Goal: Task Accomplishment & Management: Complete application form

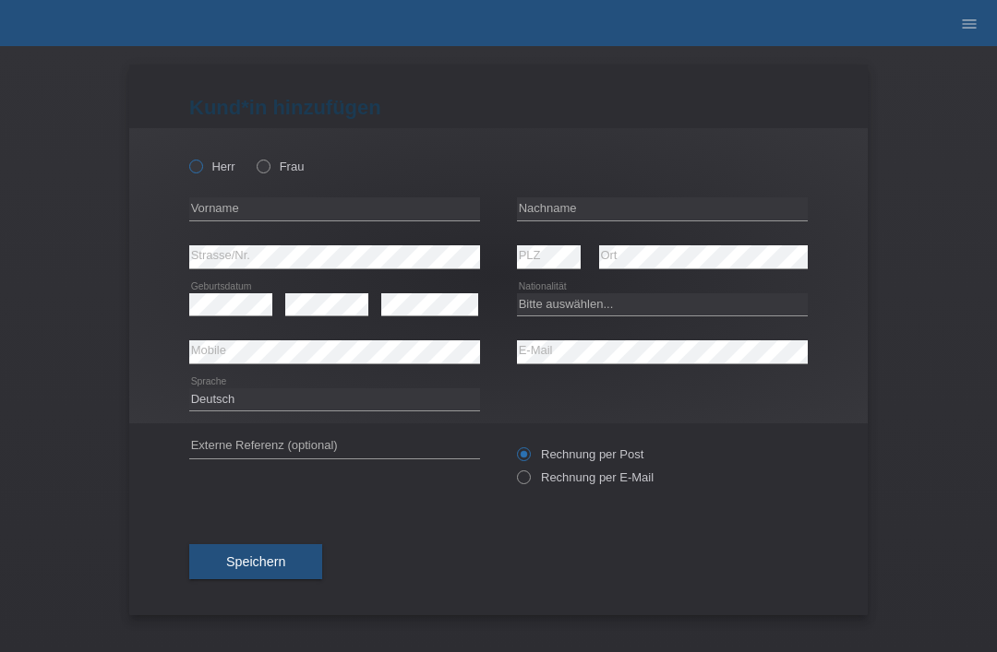
click at [186, 157] on icon at bounding box center [186, 157] width 0 height 0
click at [195, 172] on input "Herr" at bounding box center [195, 166] width 12 height 12
radio input "true"
click at [967, 28] on icon "menu" at bounding box center [969, 24] width 18 height 18
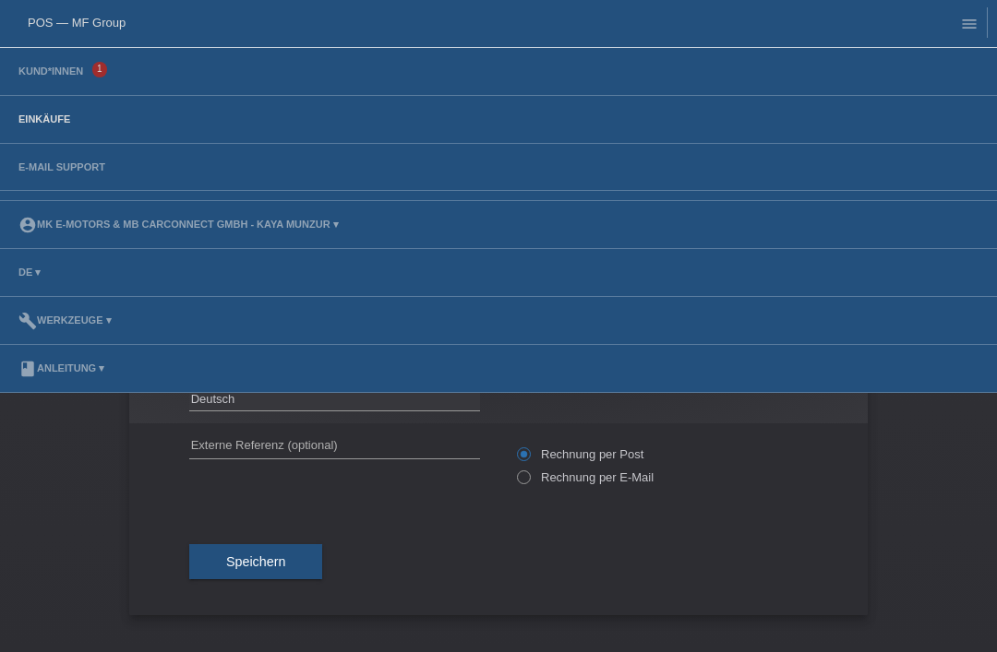
click at [39, 125] on link "Einkäufe" at bounding box center [44, 119] width 70 height 11
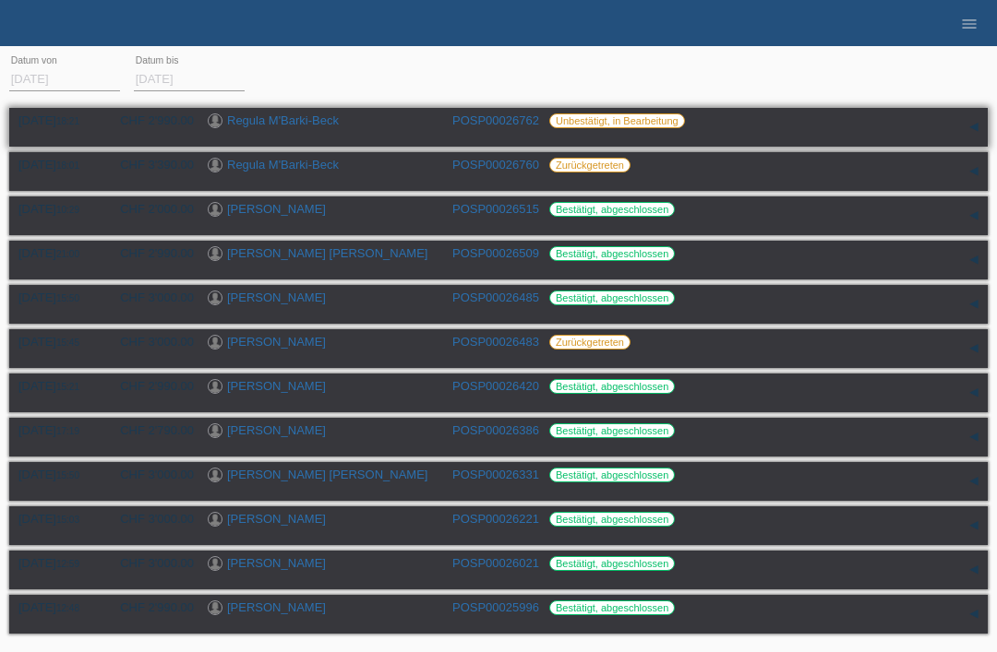
click at [293, 118] on link "Regula M'Barki-Beck" at bounding box center [283, 121] width 112 height 14
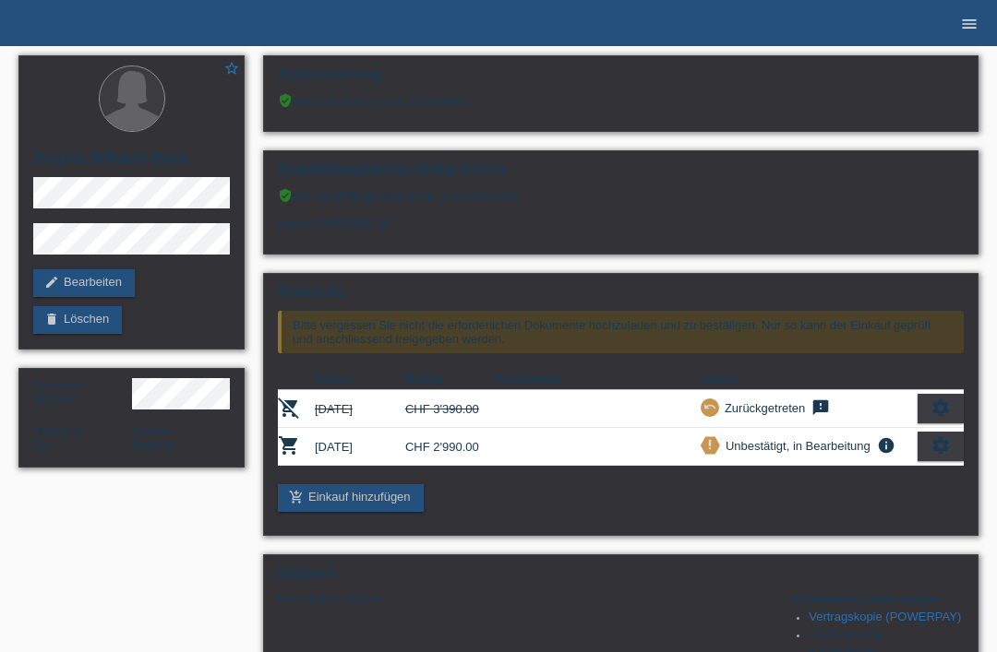
click at [957, 28] on link "menu" at bounding box center [969, 23] width 37 height 11
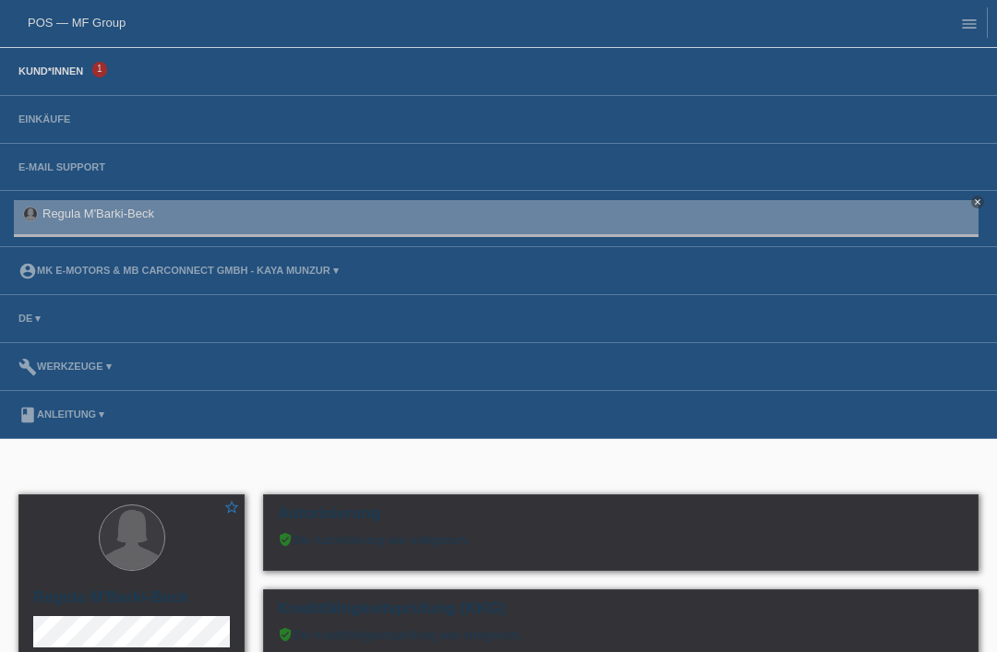
click at [52, 74] on link "Kund*innen" at bounding box center [50, 71] width 83 height 11
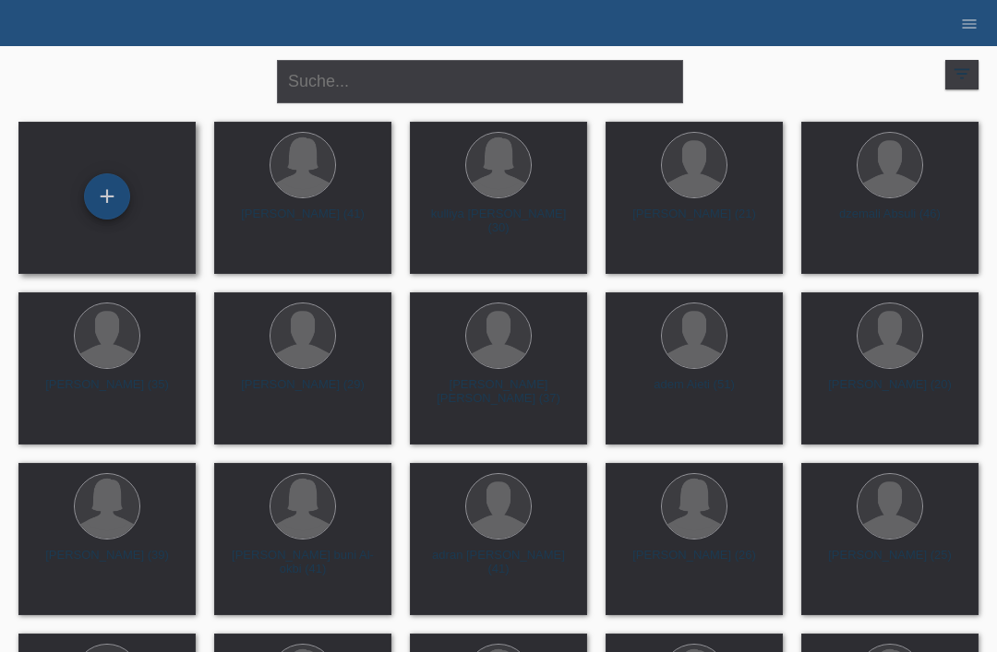
click at [111, 197] on div "+" at bounding box center [107, 196] width 44 height 31
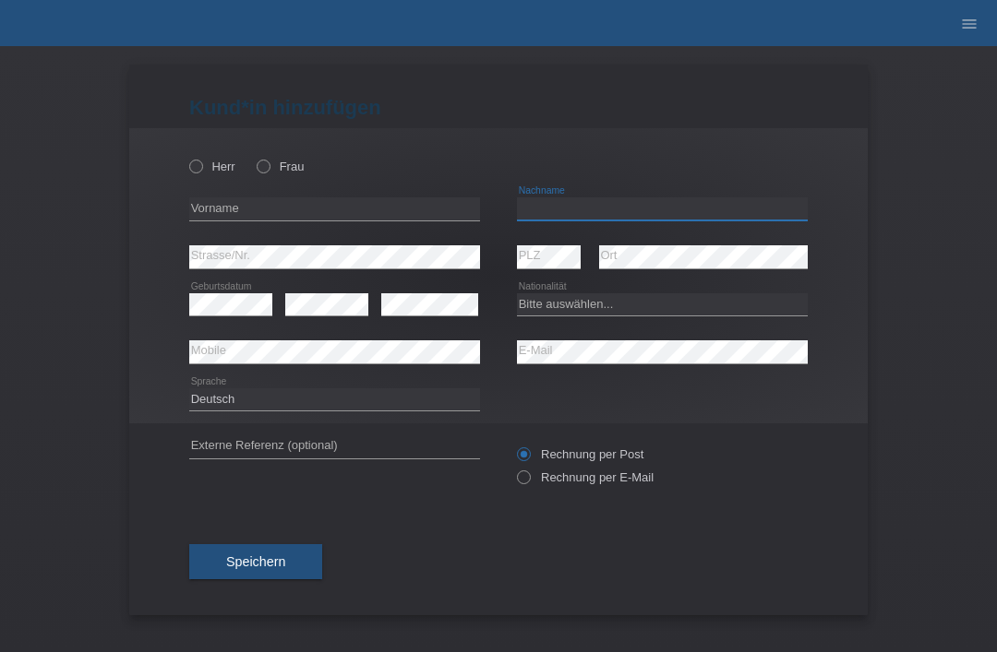
click at [636, 204] on input "text" at bounding box center [662, 209] width 291 height 23
type input "[PERSON_NAME] [PERSON_NAME]"
click at [371, 208] on input "text" at bounding box center [334, 209] width 291 height 23
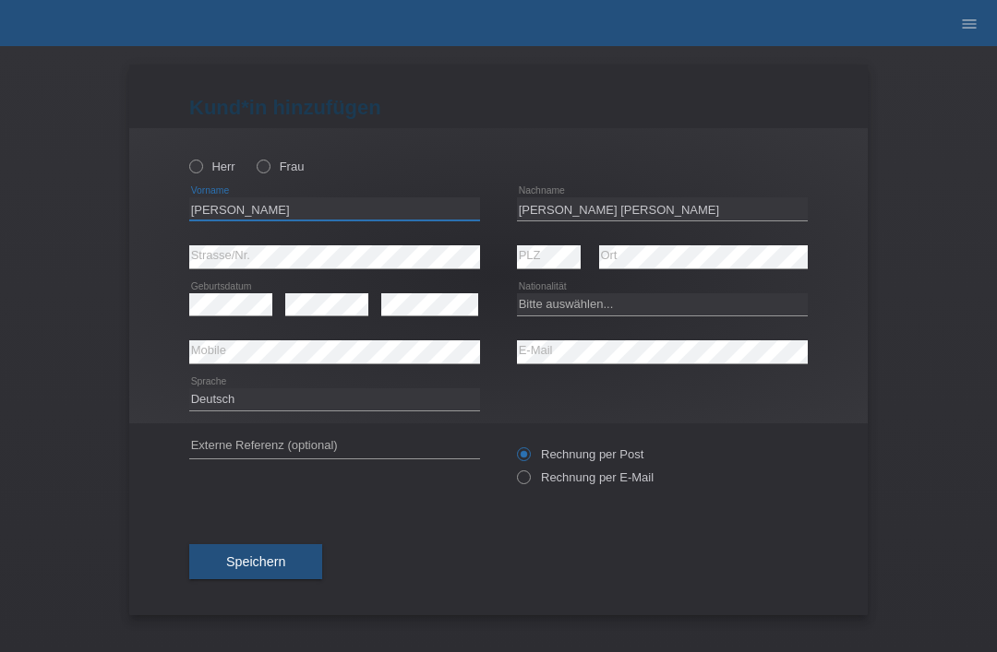
type input "[PERSON_NAME]"
click at [562, 314] on select "Bitte auswählen... Schweiz Deutschland Liechtenstein Österreich ------------ Af…" at bounding box center [662, 304] width 291 height 22
select select "PT"
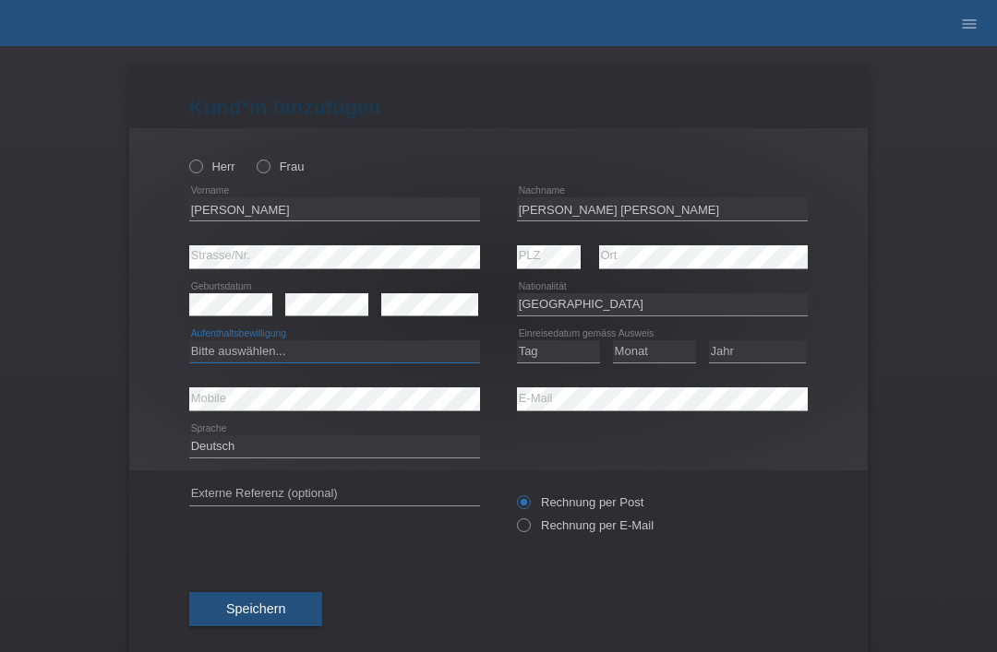
click at [375, 353] on select "Bitte auswählen... C B B - Flüchtlingsstatus Andere" at bounding box center [334, 352] width 291 height 22
select select "B"
click at [560, 353] on select "Tag 01 02 03 04 05 06 07 08 09 10 11" at bounding box center [558, 352] width 83 height 22
select select "07"
click at [652, 343] on select "Monat 01 02 03 04 05 06 07 08 09 10 11" at bounding box center [654, 352] width 83 height 22
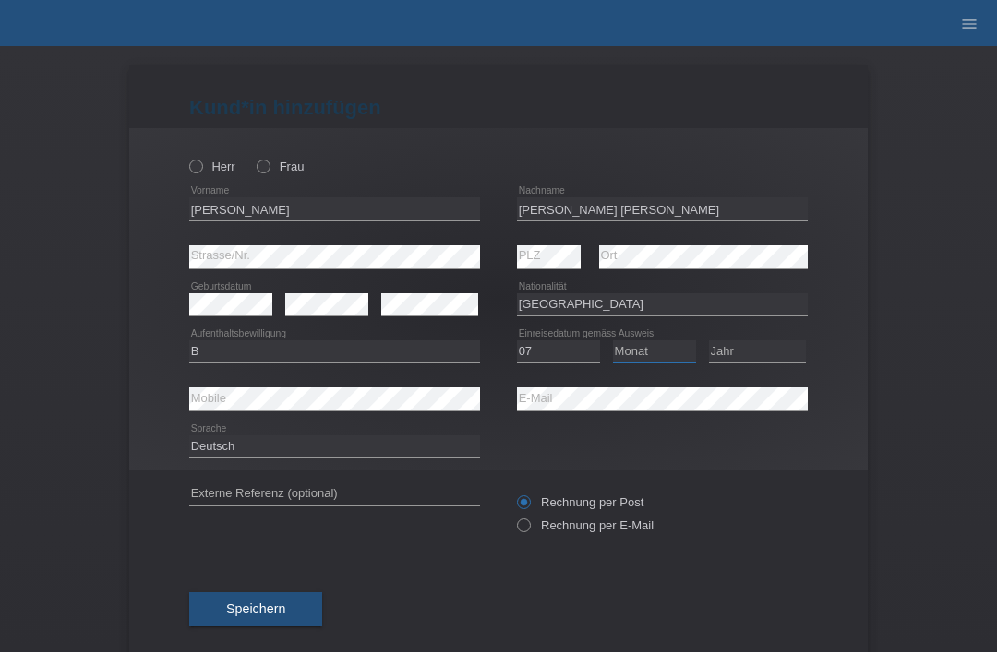
click at [672, 356] on select "Monat 01 02 03 04 05 06 07 08 09 10 11" at bounding box center [654, 352] width 83 height 22
select select "07"
click at [764, 355] on select "Jahr 2025 2024 2023 2022 2021 2020 2019 2018 2017 2016 2015 2014 2013 2012 2011…" at bounding box center [757, 352] width 97 height 22
select select "2021"
click at [207, 149] on div "Herr Frau" at bounding box center [334, 167] width 291 height 38
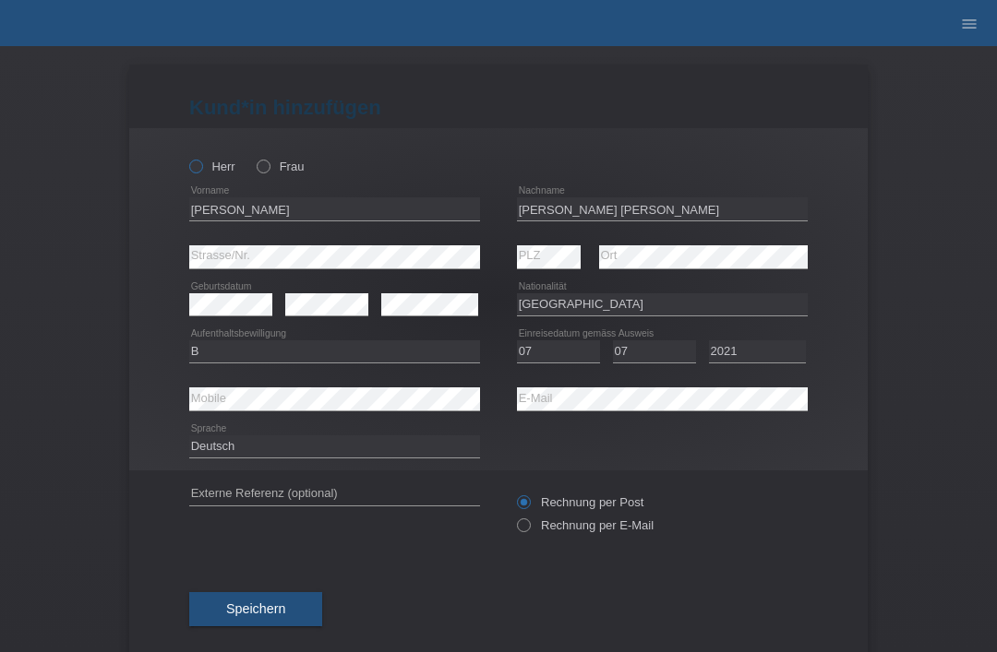
click at [186, 157] on icon at bounding box center [186, 157] width 0 height 0
click at [196, 170] on input "Herr" at bounding box center [195, 166] width 12 height 12
radio input "true"
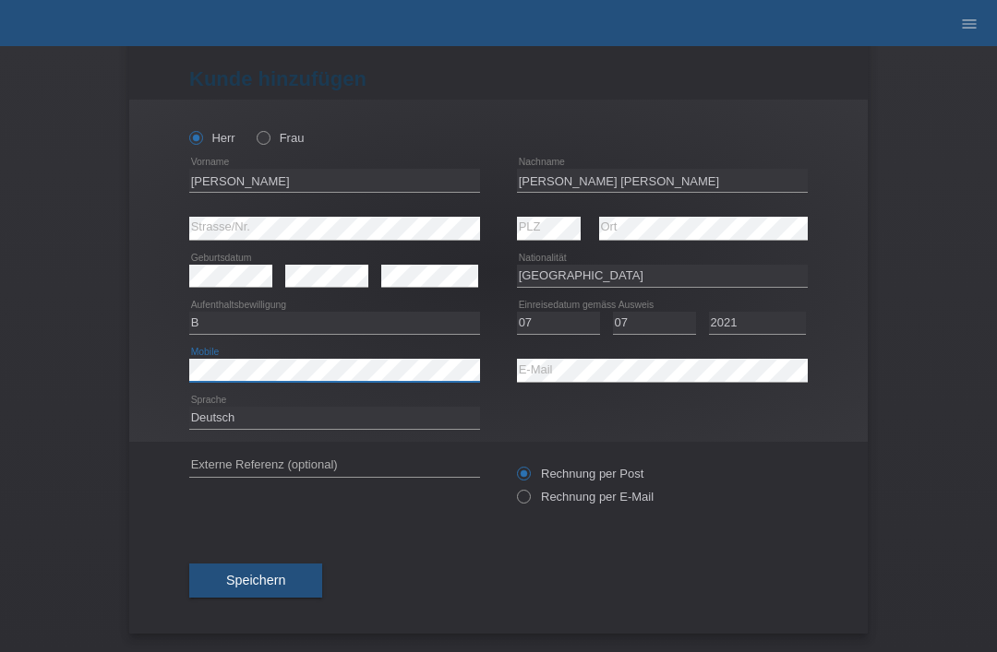
scroll to position [36, 0]
click at [269, 568] on button "Speichern" at bounding box center [255, 581] width 133 height 35
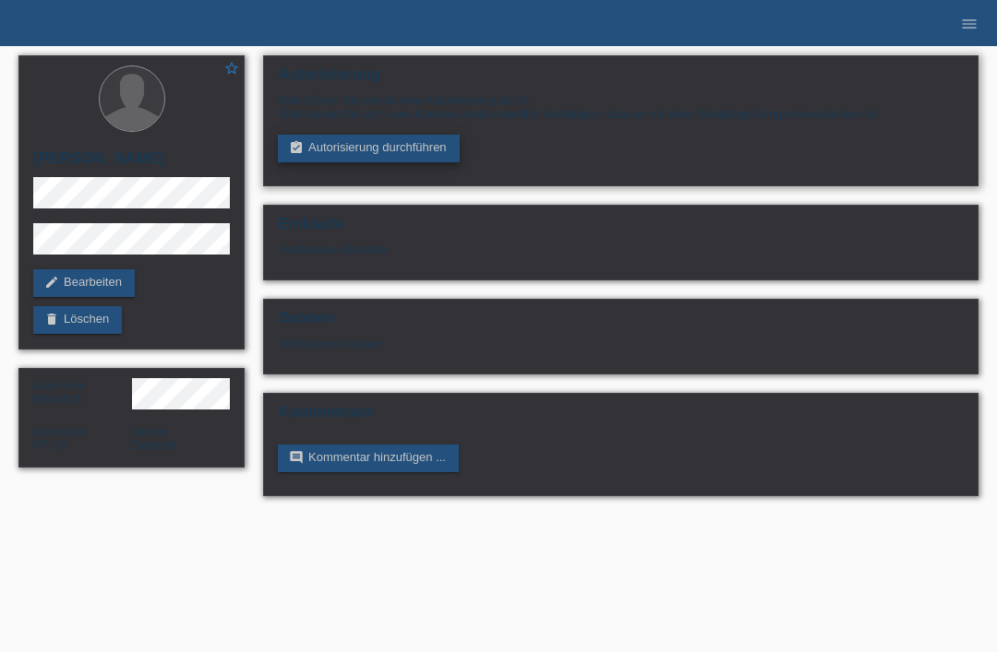
click at [391, 162] on link "assignment_turned_in Autorisierung durchführen" at bounding box center [369, 149] width 182 height 28
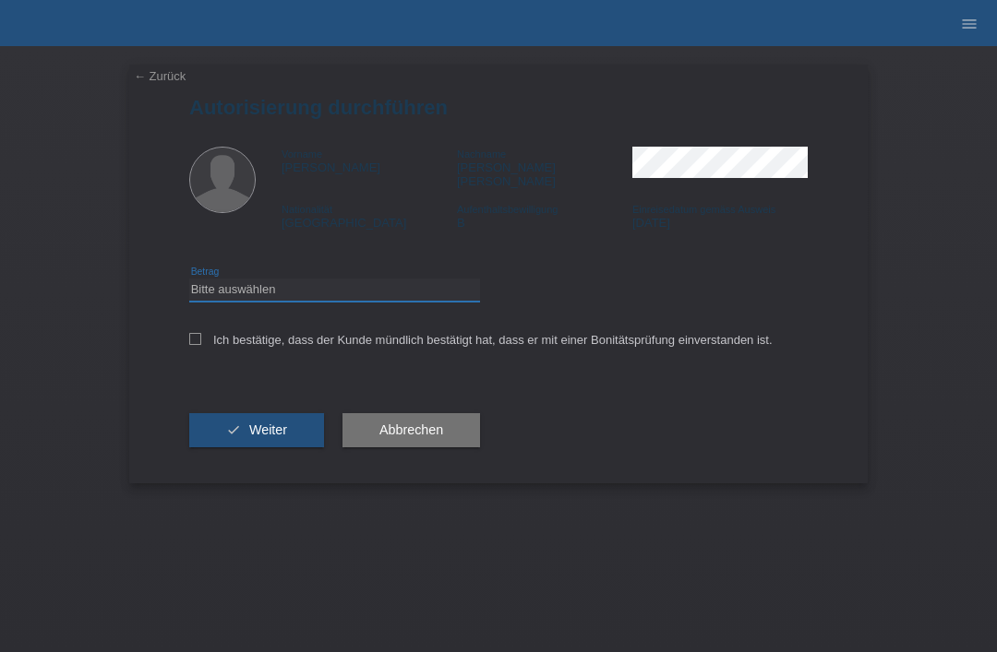
click at [329, 282] on select "Bitte auswählen CHF 1.00 - CHF 499.00 CHF 500.00 - CHF 1'999.00 CHF 2'000.00 - …" at bounding box center [334, 290] width 291 height 22
select select "3"
click at [201, 335] on label "Ich bestätige, dass der Kunde mündlich bestätigt hat, dass er mit einer Bonität…" at bounding box center [480, 340] width 583 height 14
click at [201, 335] on input "Ich bestätige, dass der Kunde mündlich bestätigt hat, dass er mit einer Bonität…" at bounding box center [195, 339] width 12 height 12
checkbox input "true"
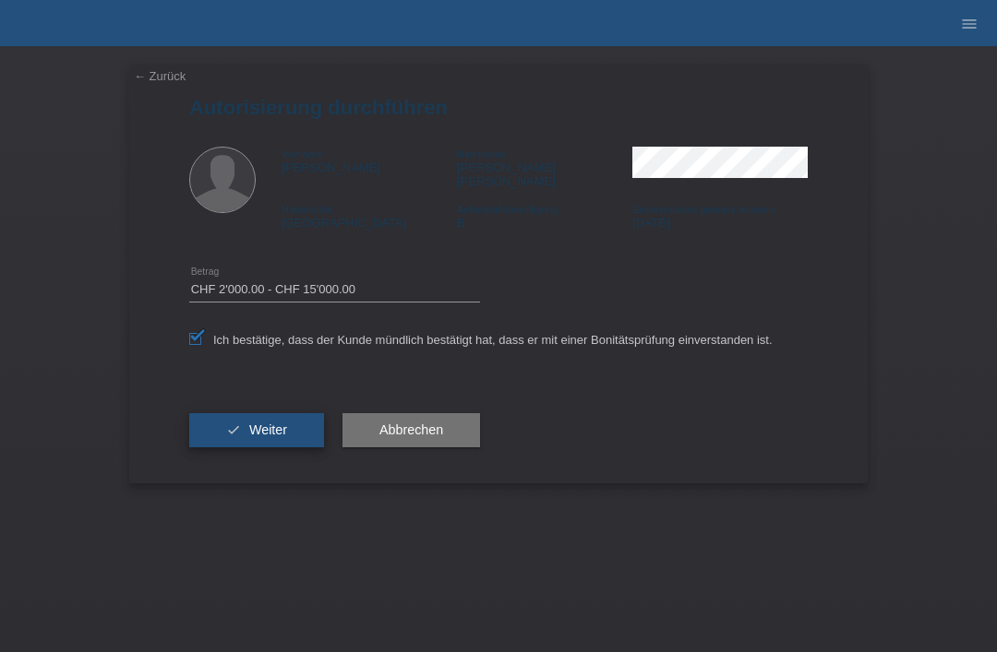
click at [239, 425] on icon "check" at bounding box center [233, 430] width 15 height 15
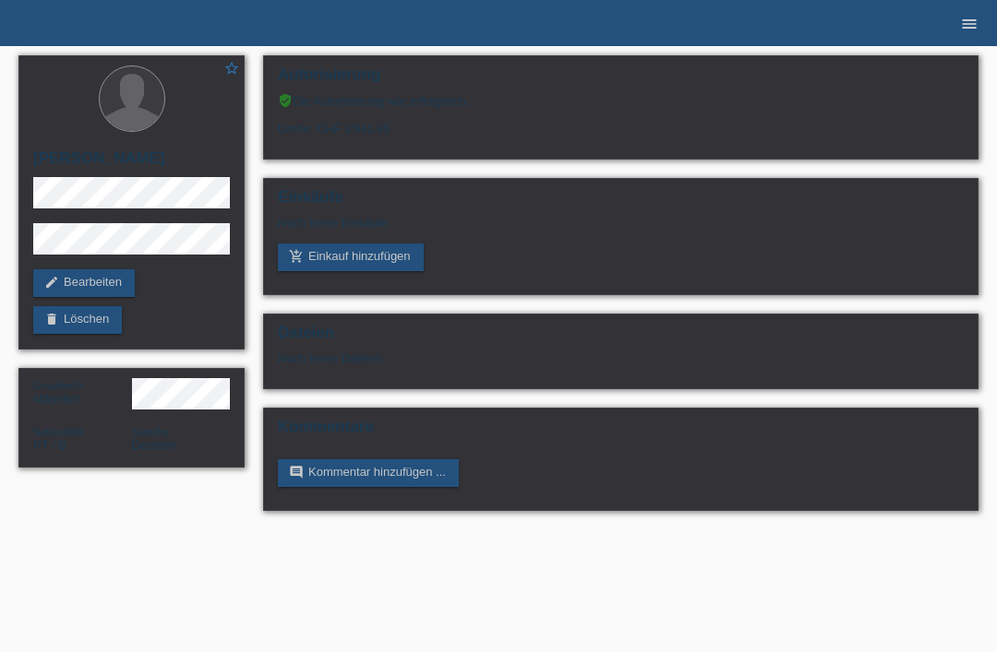
click at [986, 18] on link "menu" at bounding box center [969, 23] width 37 height 11
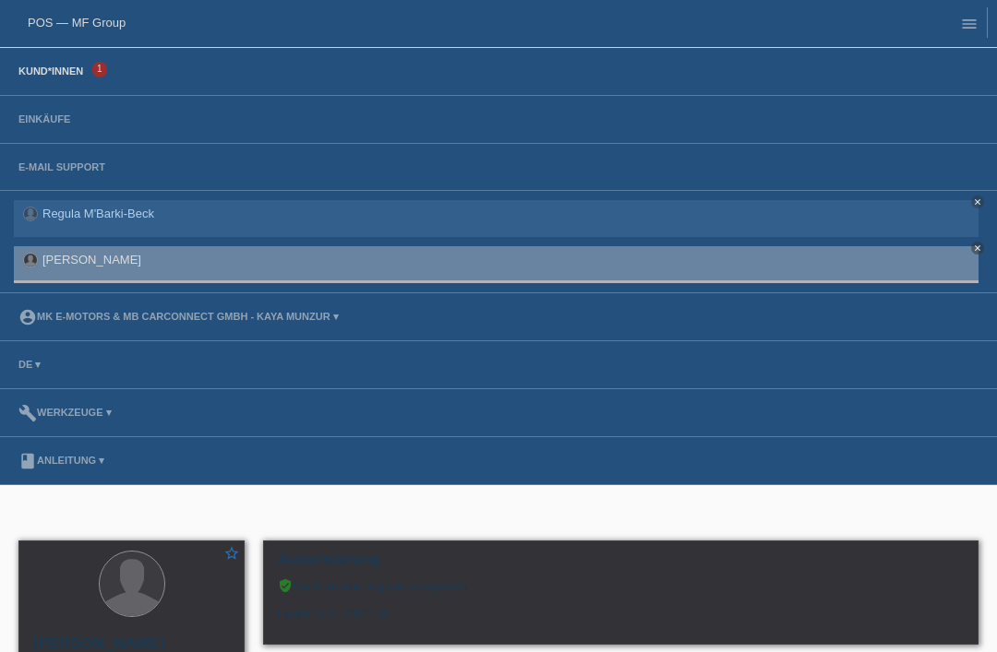
click at [47, 77] on link "Kund*innen" at bounding box center [50, 71] width 83 height 11
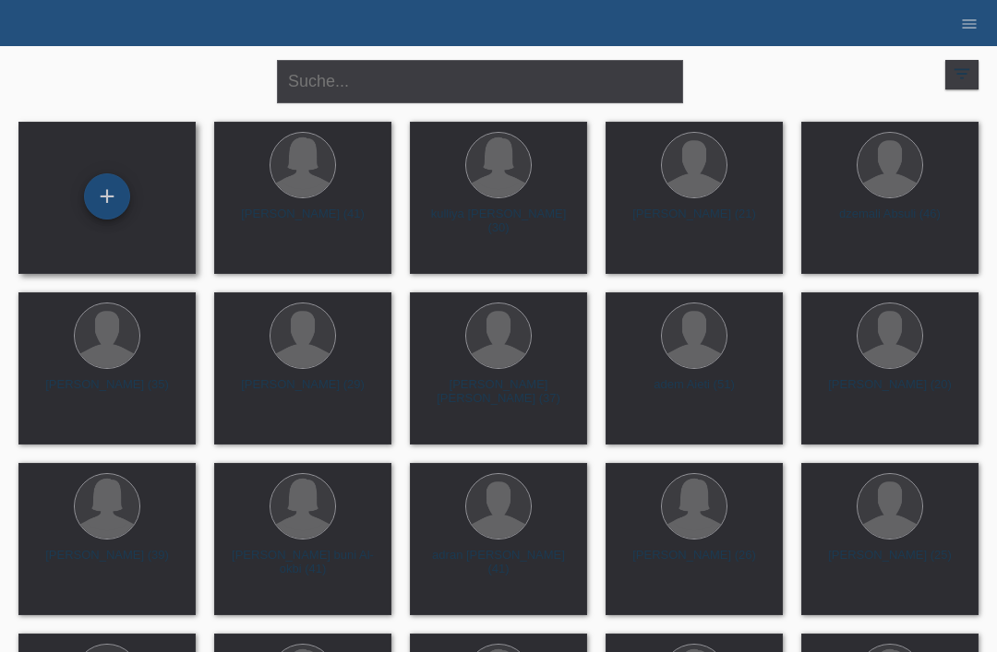
click at [114, 187] on div "+" at bounding box center [107, 196] width 44 height 31
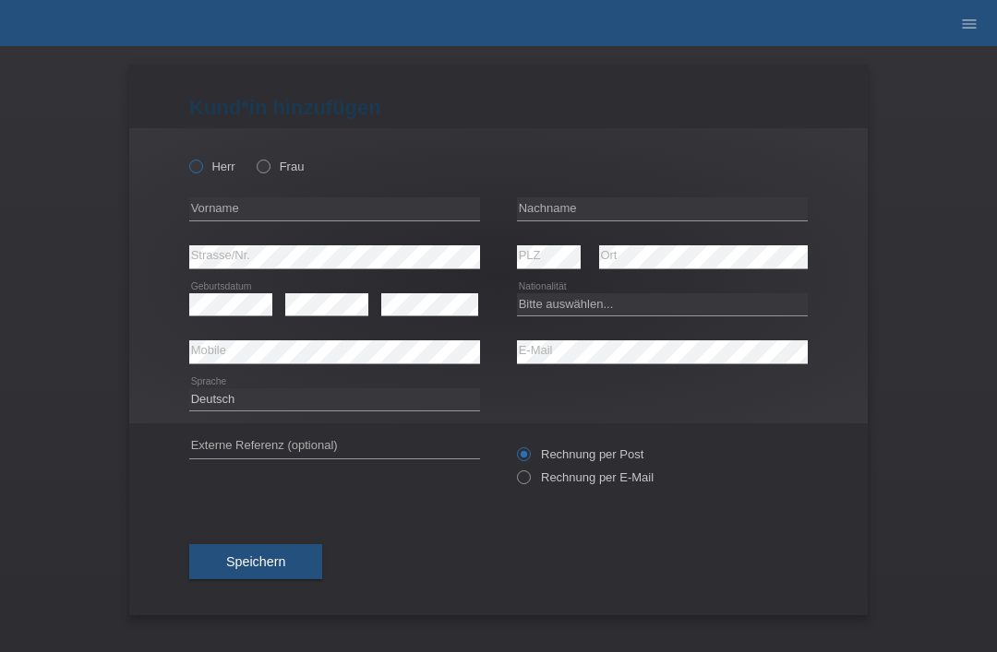
click at [200, 174] on label "Herr" at bounding box center [212, 167] width 46 height 14
click at [200, 172] on input "Herr" at bounding box center [195, 166] width 12 height 12
radio input "true"
click at [615, 216] on input "text" at bounding box center [662, 209] width 291 height 23
type input "Aflalo lopes martins"
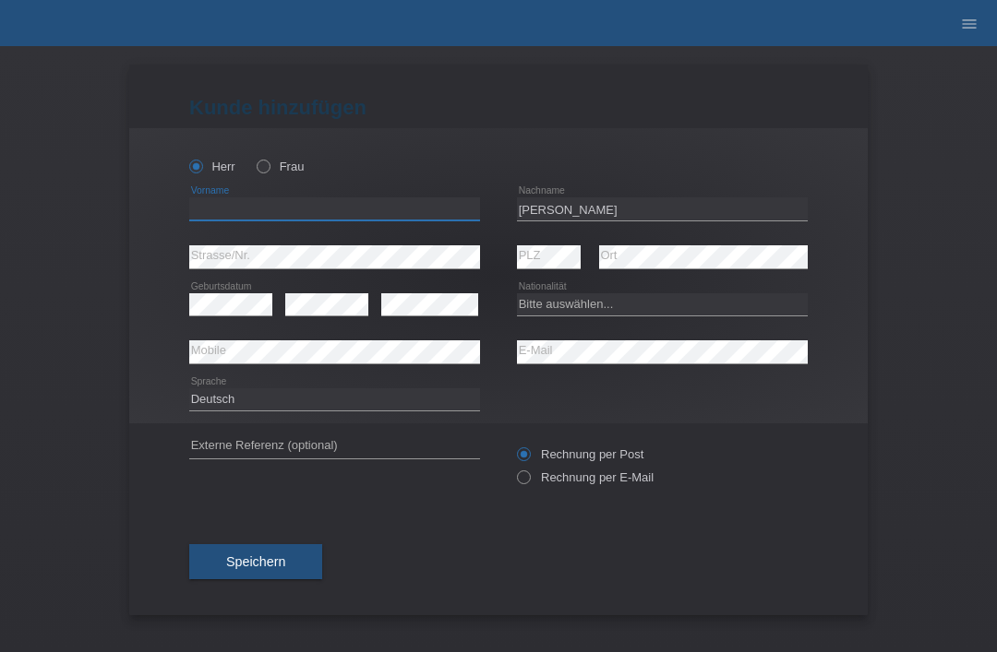
click at [391, 221] on input "text" at bounding box center [334, 209] width 291 height 23
type input "raphael"
click at [599, 305] on select "Bitte auswählen... Schweiz Deutschland Liechtenstein Österreich ------------ Af…" at bounding box center [662, 304] width 291 height 22
select select "PT"
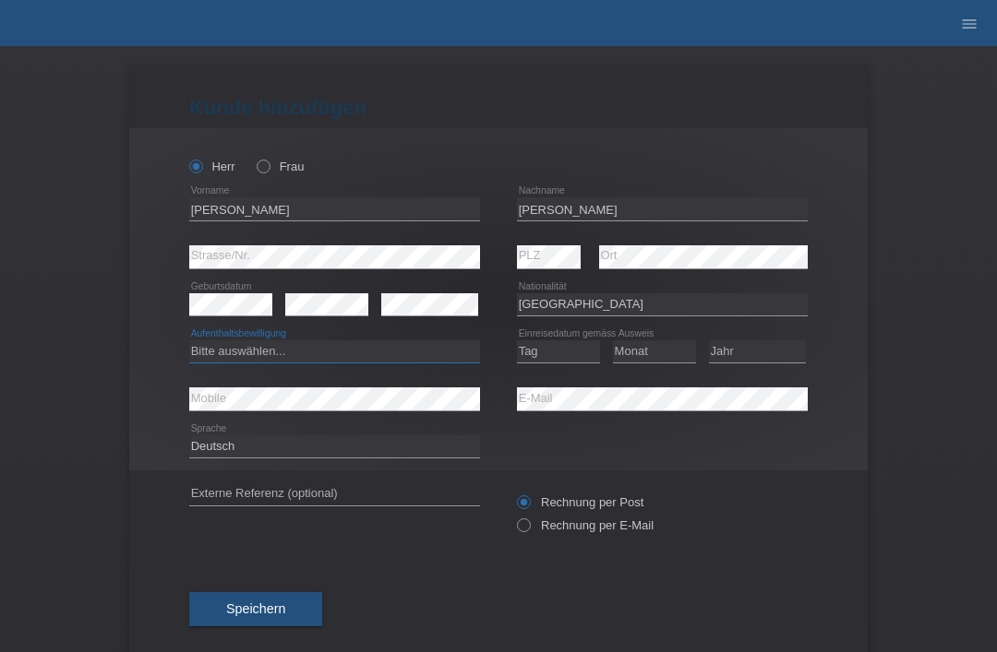
click at [382, 352] on select "Bitte auswählen... C B B - Flüchtlingsstatus Andere" at bounding box center [334, 352] width 291 height 22
select select "O"
click at [562, 363] on select "Tag 01 02 03 04 05 06 07 08 09 10 11" at bounding box center [558, 352] width 83 height 22
select select "19"
click at [661, 353] on select "Monat 01 02 03 04 05 06 07 08 09 10 11" at bounding box center [654, 352] width 83 height 22
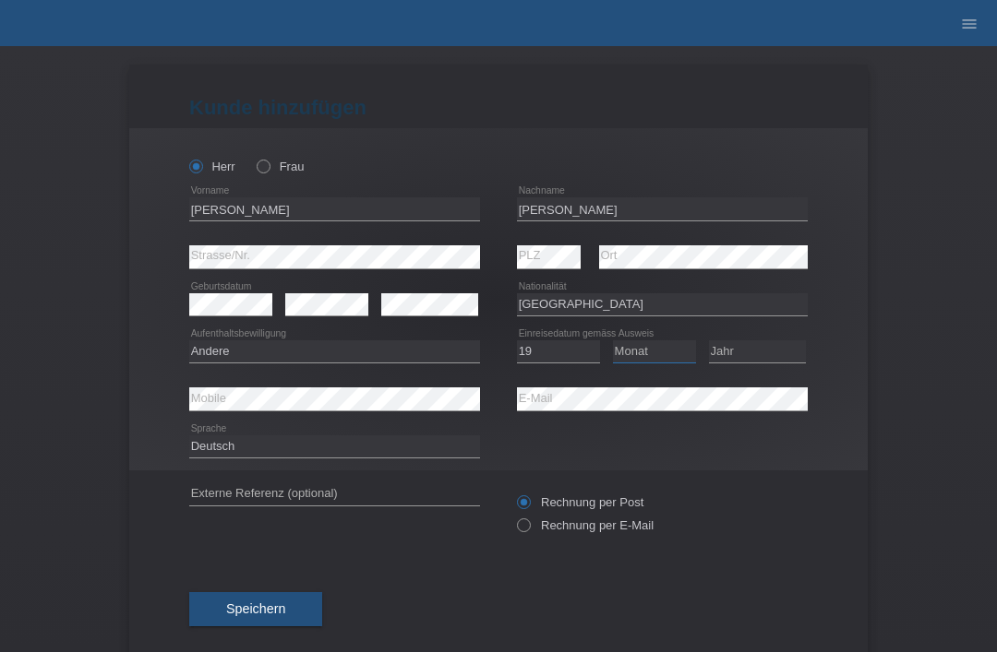
select select "09"
click at [768, 363] on select "Jahr 2025 2024 2023 2022 2021 2020 2019 2018 2017 2016 2015 2014 2013 2012 2011…" at bounding box center [757, 352] width 97 height 22
select select "2022"
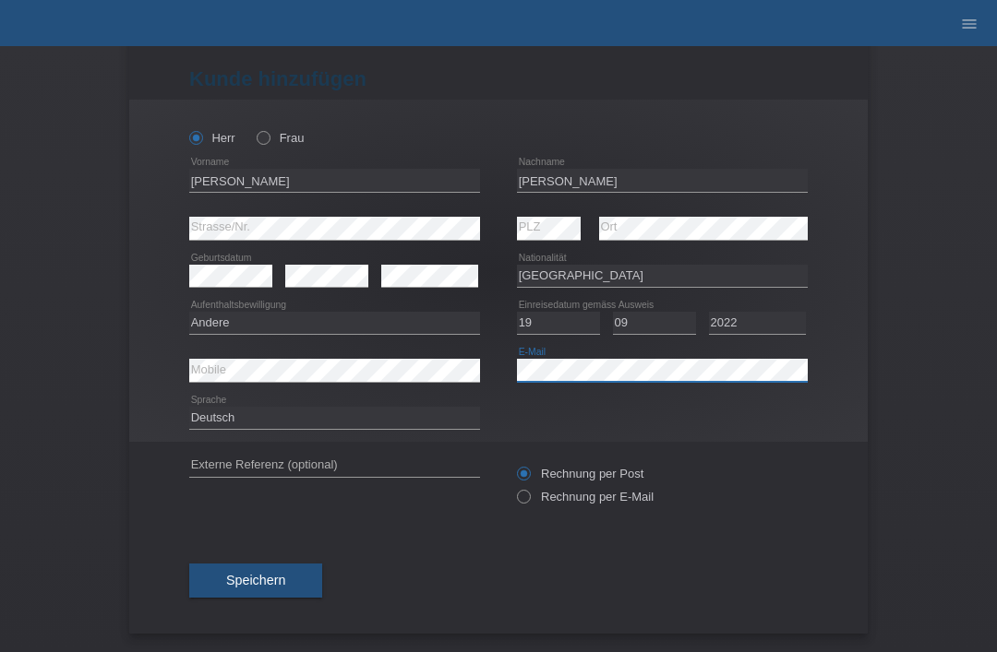
scroll to position [36, 0]
click at [233, 566] on button "Speichern" at bounding box center [255, 581] width 133 height 35
click at [969, 27] on icon "menu" at bounding box center [969, 24] width 18 height 18
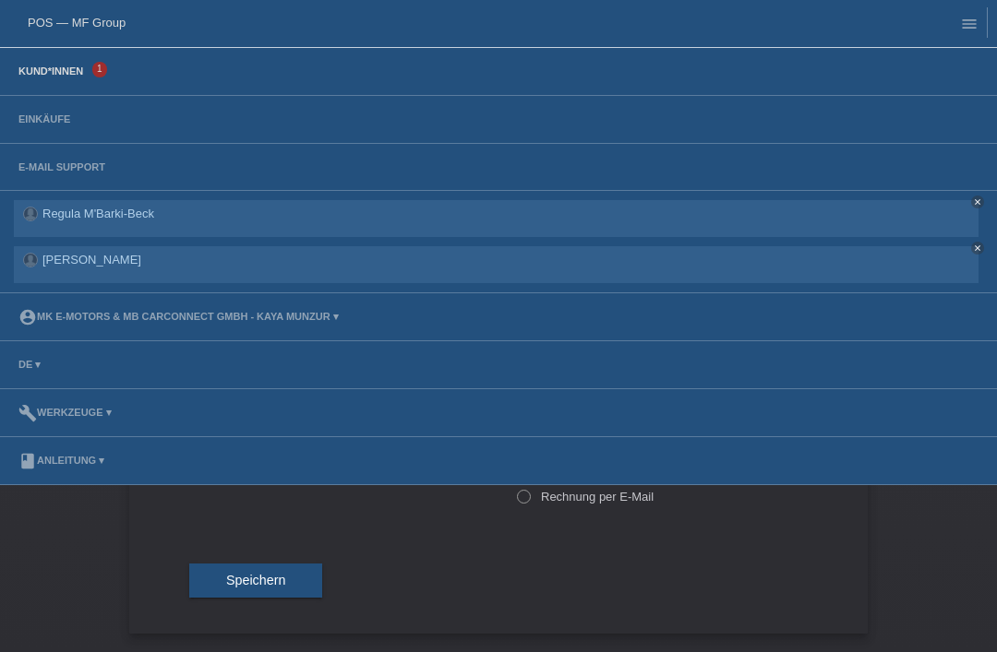
click at [48, 75] on link "Kund*innen" at bounding box center [50, 71] width 83 height 11
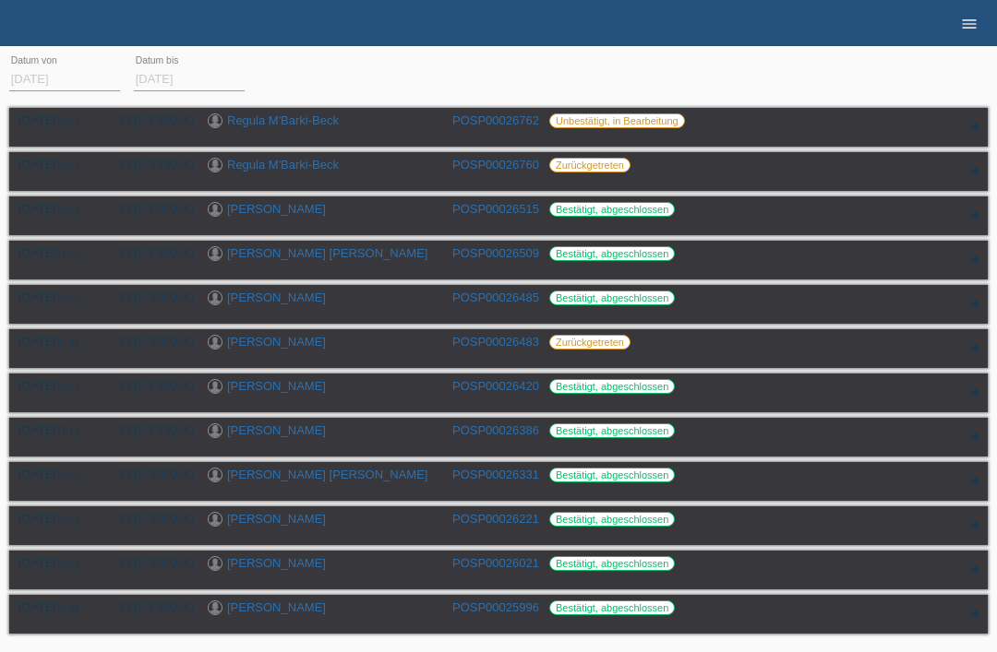
click at [967, 31] on icon "menu" at bounding box center [969, 24] width 18 height 18
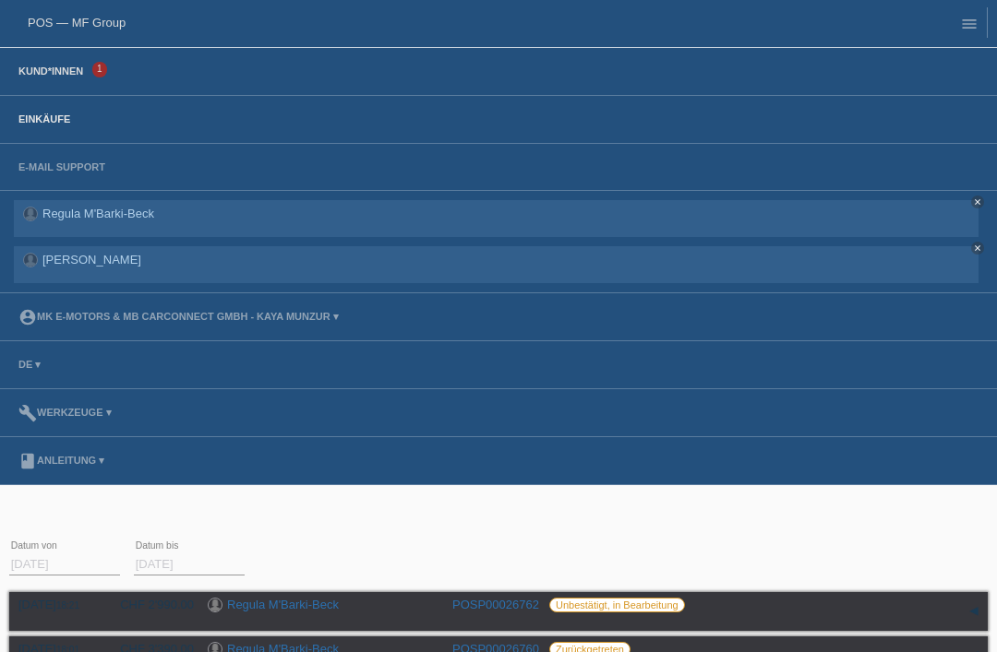
click at [45, 70] on link "Kund*innen" at bounding box center [50, 71] width 83 height 11
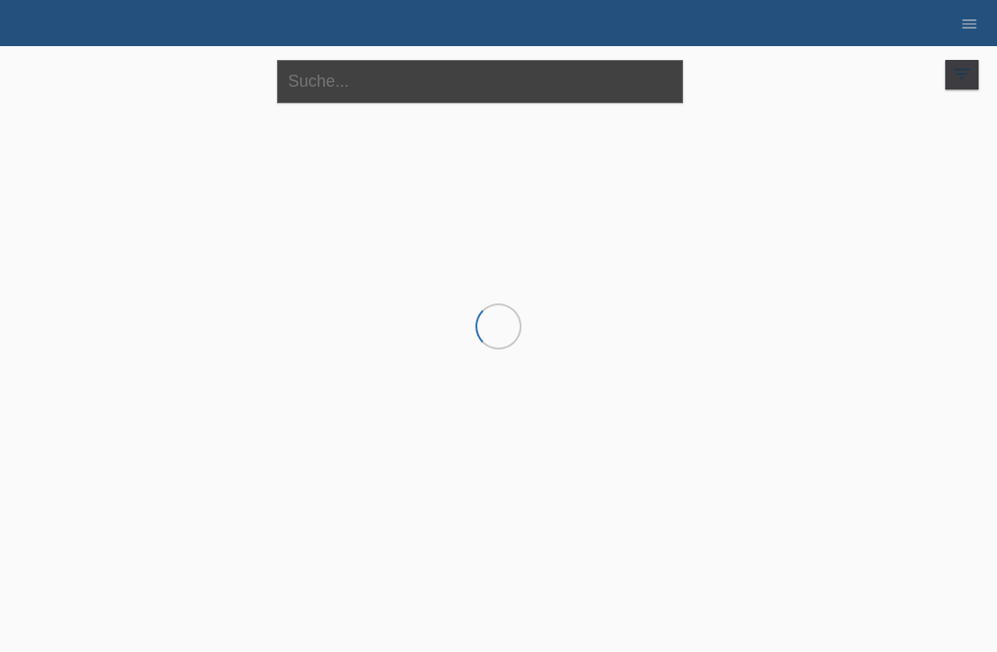
click at [404, 91] on input "text" at bounding box center [480, 81] width 406 height 43
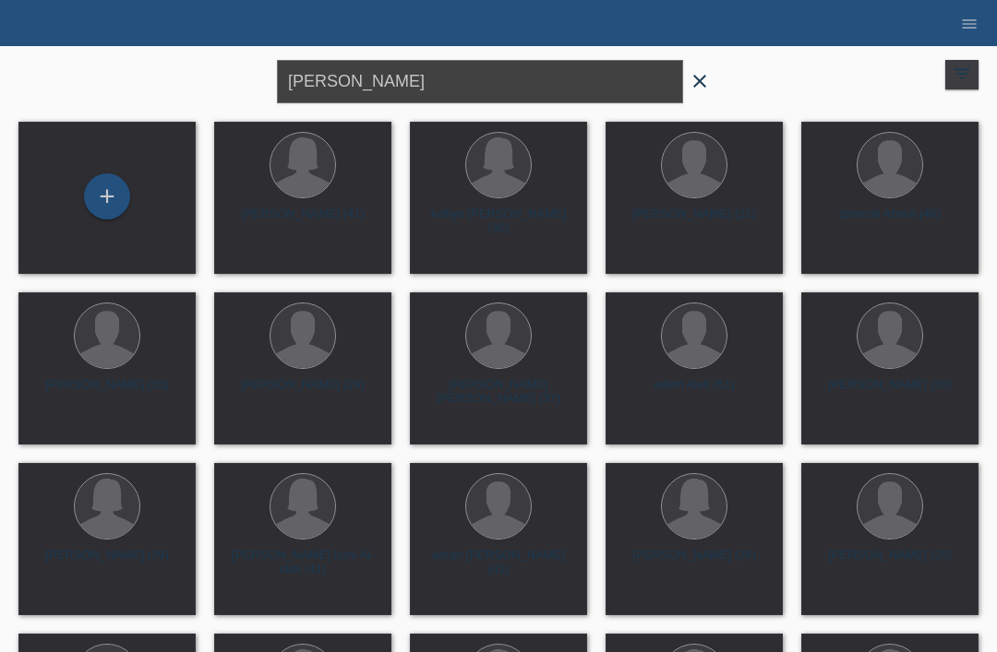
type input "[PERSON_NAME]"
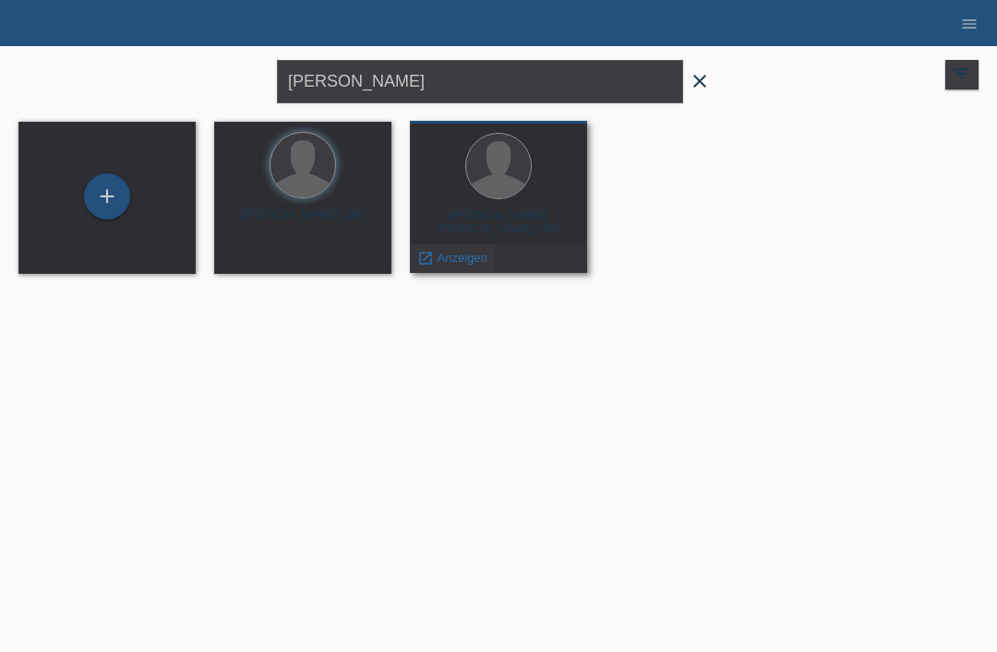
click at [450, 259] on span "Anzeigen" at bounding box center [462, 258] width 50 height 14
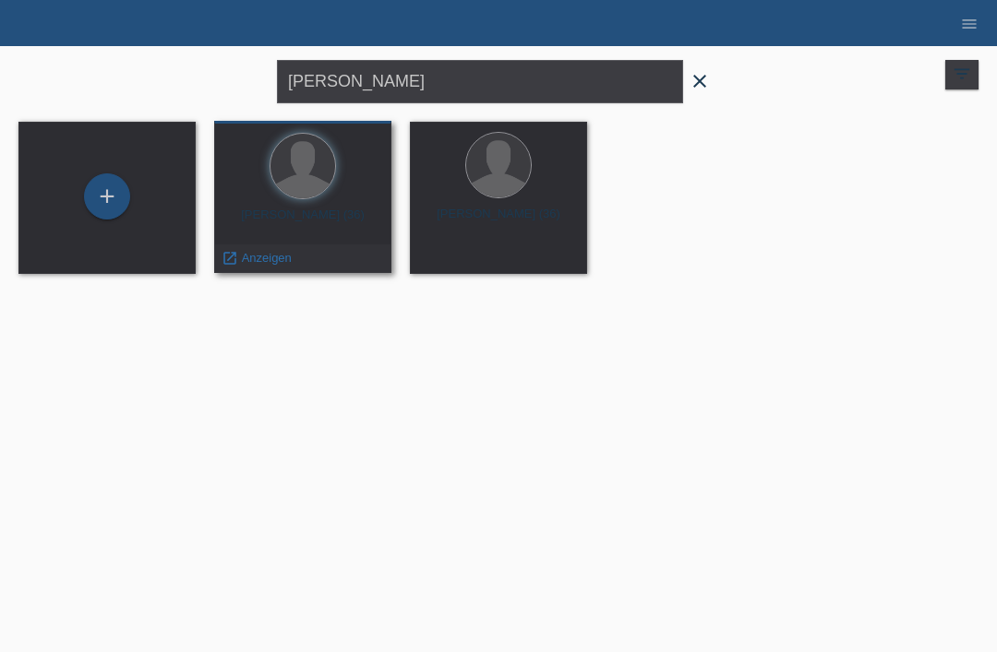
click at [304, 259] on div "launch Anzeigen" at bounding box center [302, 259] width 175 height 28
click at [269, 257] on span "Anzeigen" at bounding box center [267, 258] width 50 height 14
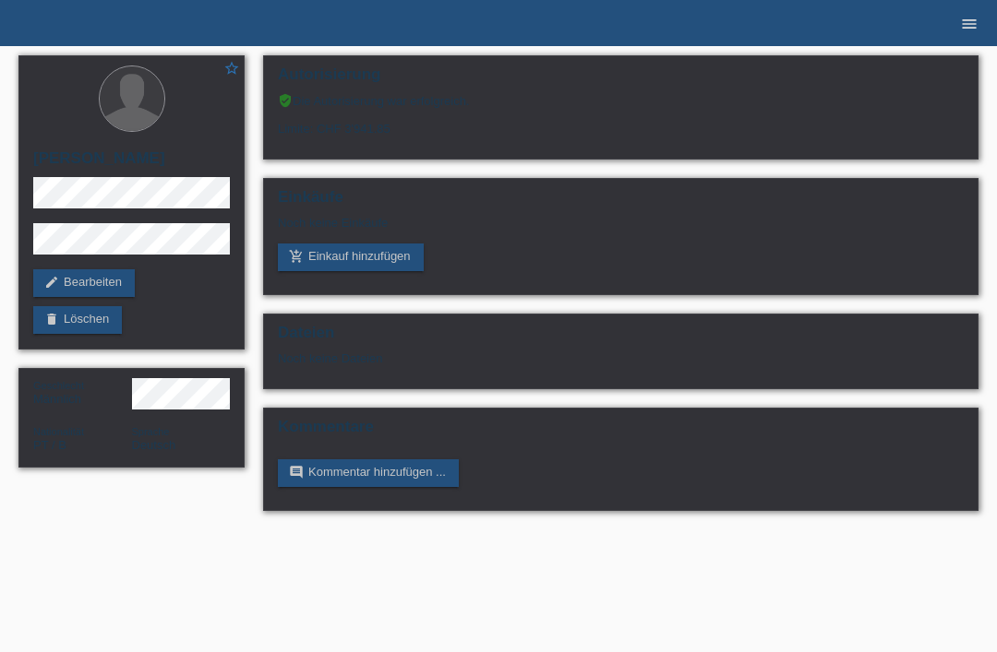
click at [964, 19] on icon "menu" at bounding box center [969, 24] width 18 height 18
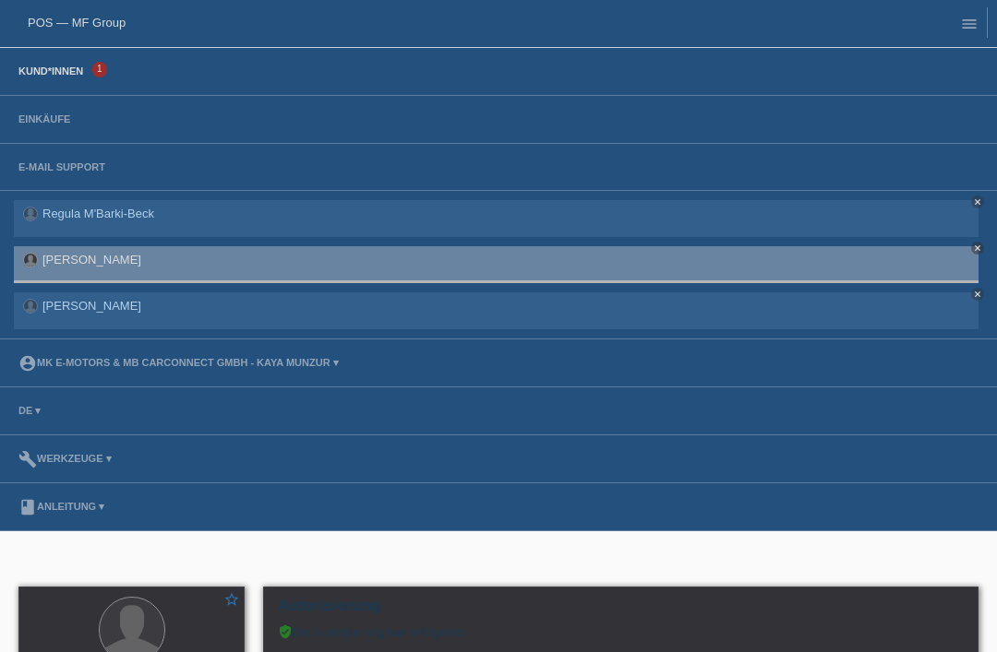
click at [11, 70] on link "Kund*innen" at bounding box center [50, 71] width 83 height 11
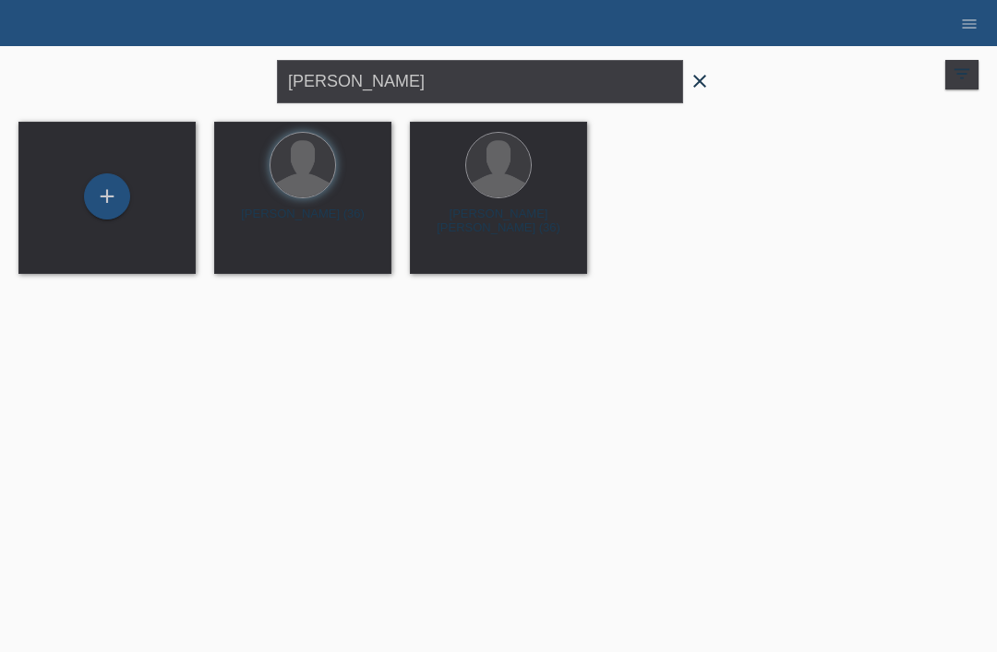
click at [711, 70] on span "close" at bounding box center [699, 83] width 37 height 28
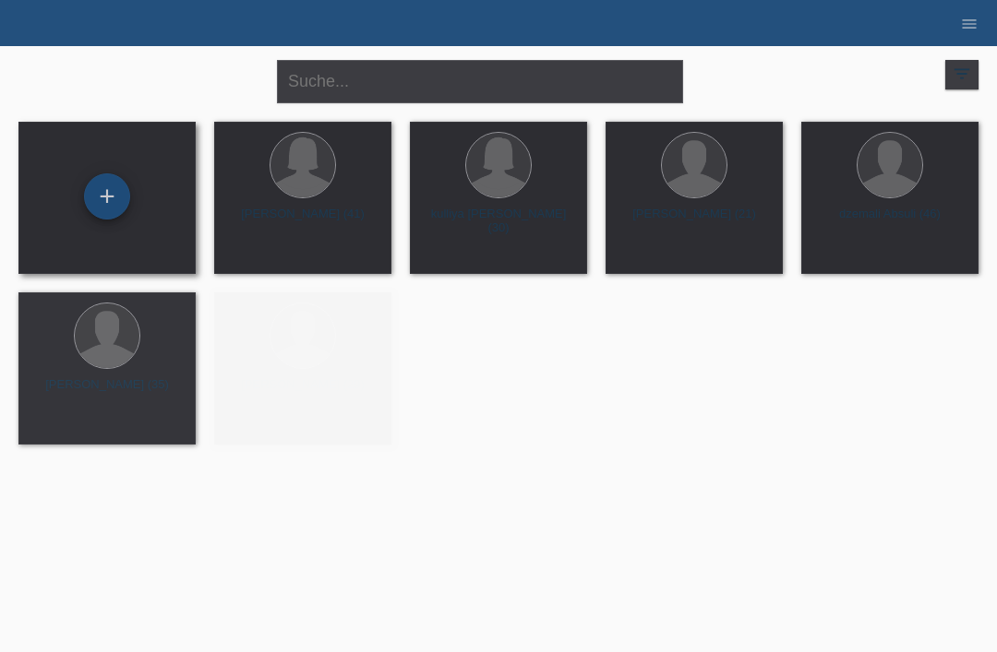
click at [120, 201] on div "+" at bounding box center [107, 196] width 44 height 31
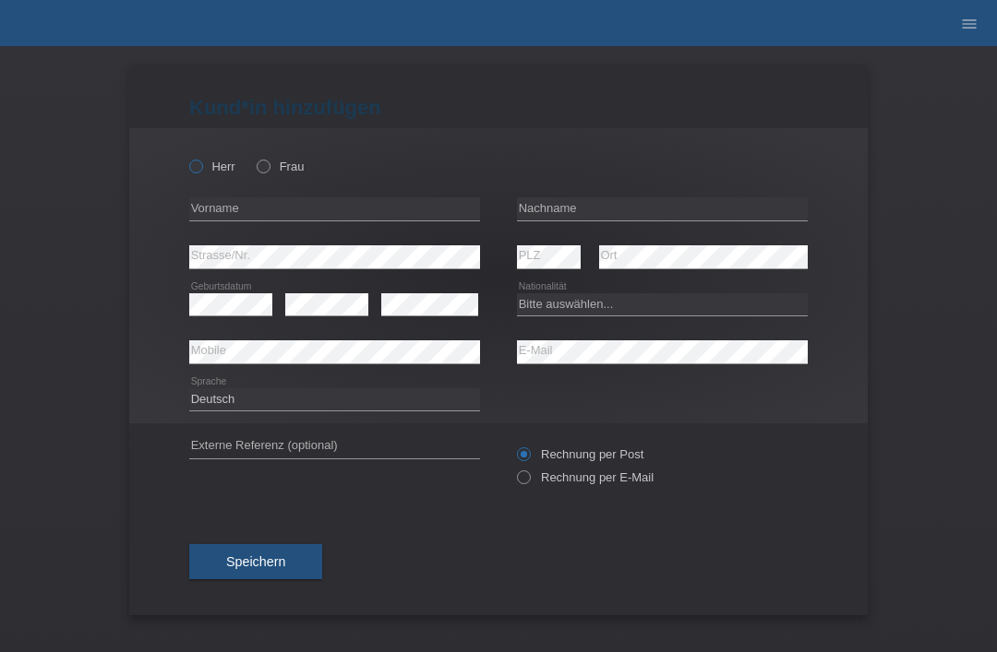
click at [186, 157] on icon at bounding box center [186, 157] width 0 height 0
click at [189, 168] on input "Herr" at bounding box center [195, 166] width 12 height 12
radio input "true"
click at [602, 210] on input "text" at bounding box center [662, 209] width 291 height 23
type input "Rüegg"
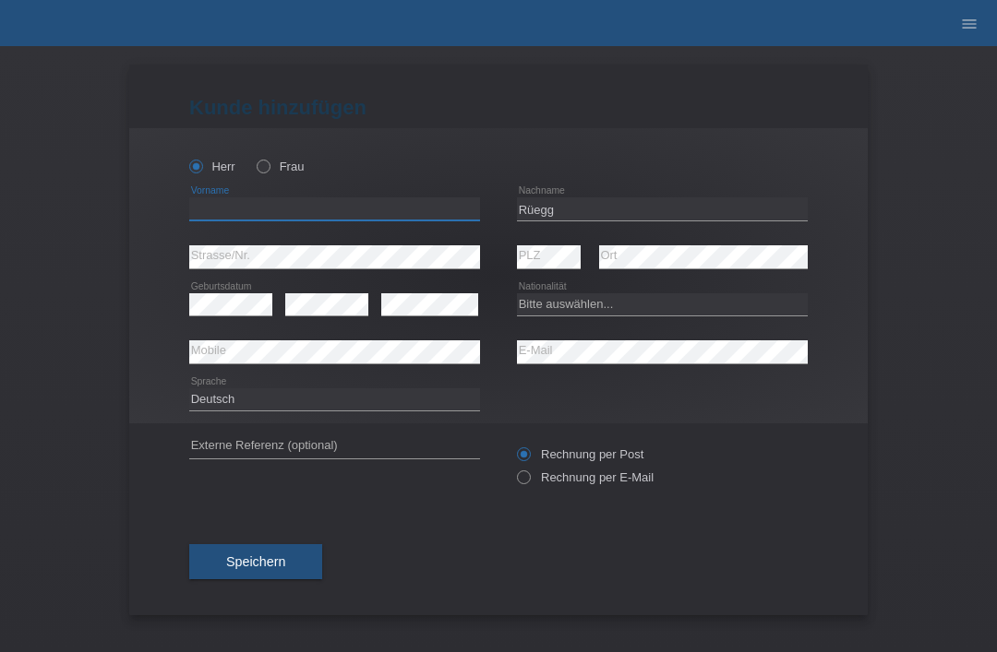
click at [257, 218] on input "text" at bounding box center [334, 209] width 291 height 23
type input "sven dimitri"
click at [605, 314] on select "Bitte auswählen... Schweiz Deutschland Liechtenstein Österreich ------------ Af…" at bounding box center [662, 304] width 291 height 22
select select "CH"
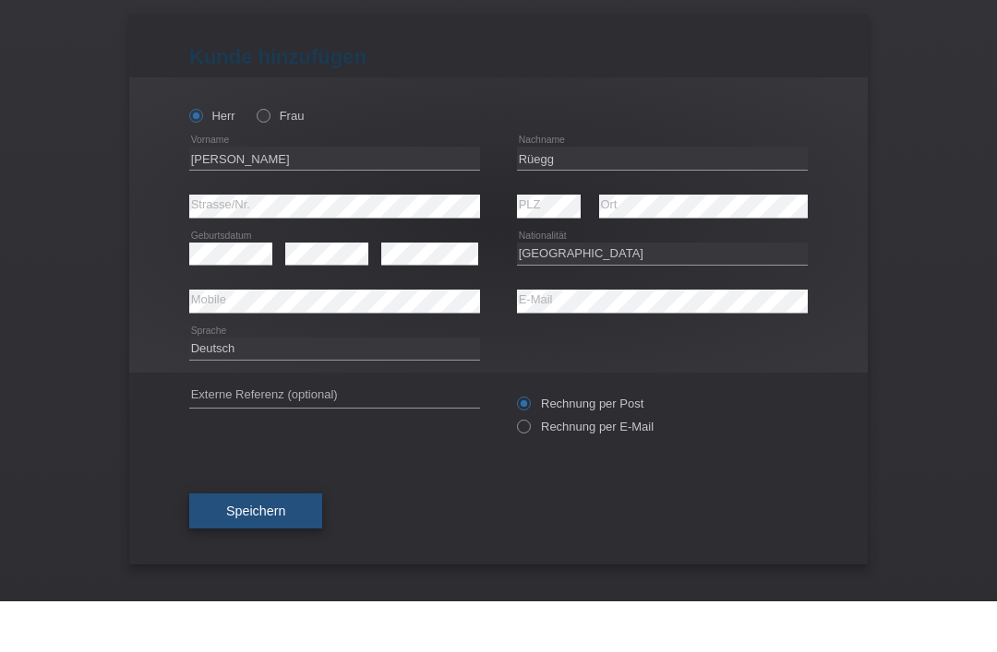
click at [224, 545] on button "Speichern" at bounding box center [255, 562] width 133 height 35
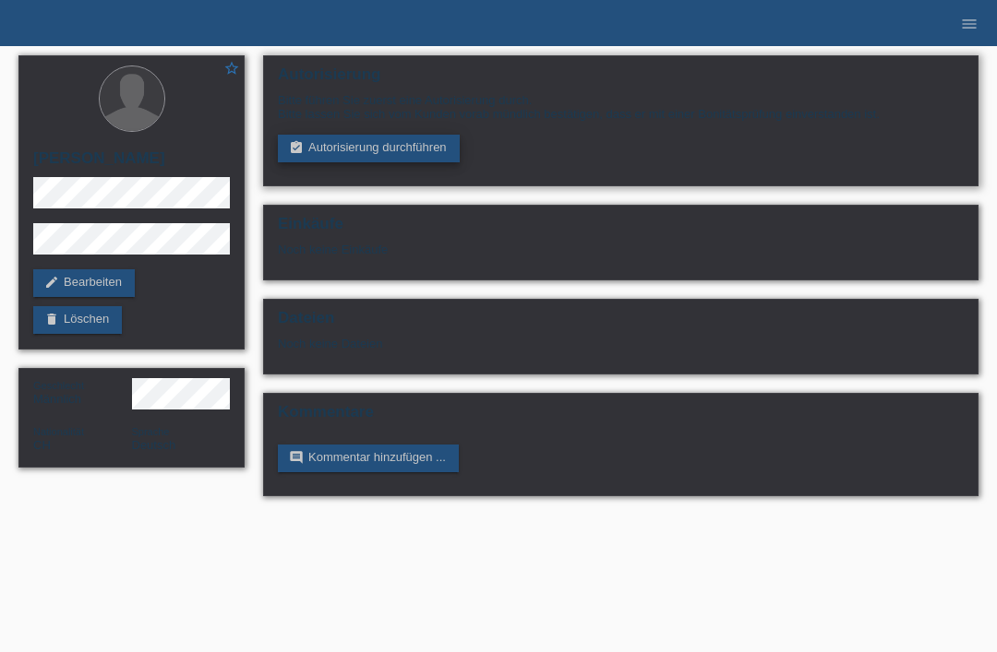
click at [353, 160] on link "assignment_turned_in Autorisierung durchführen" at bounding box center [369, 149] width 182 height 28
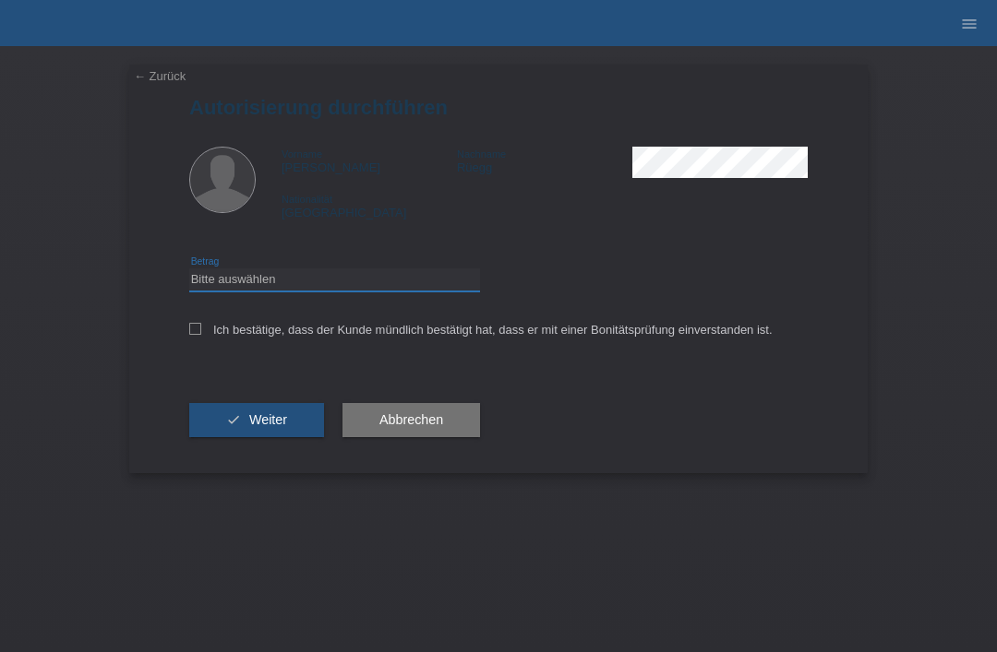
click at [289, 291] on select "Bitte auswählen CHF 1.00 - CHF 499.00 CHF 500.00 - CHF 1'999.00 CHF 2'000.00 - …" at bounding box center [334, 280] width 291 height 22
select select "3"
click at [182, 347] on div "← Zurück Autorisierung durchführen Vorname sven dimitri Nachname Rüegg National…" at bounding box center [498, 269] width 738 height 409
click at [193, 335] on input "Ich bestätige, dass der Kunde mündlich bestätigt hat, dass er mit einer Bonität…" at bounding box center [195, 329] width 12 height 12
checkbox input "true"
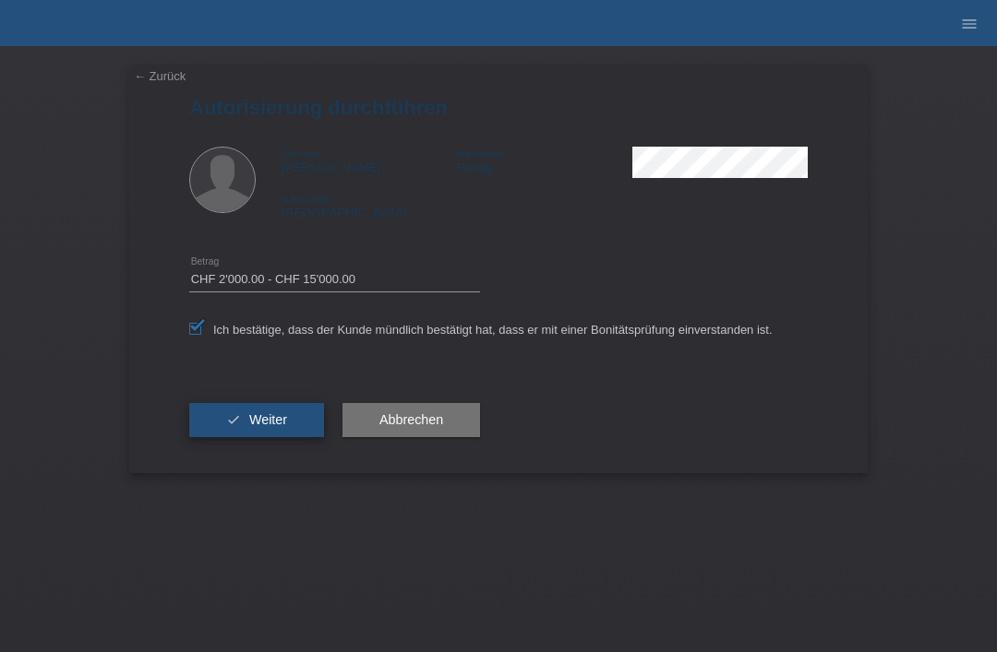
click at [246, 412] on button "check Weiter" at bounding box center [256, 420] width 135 height 35
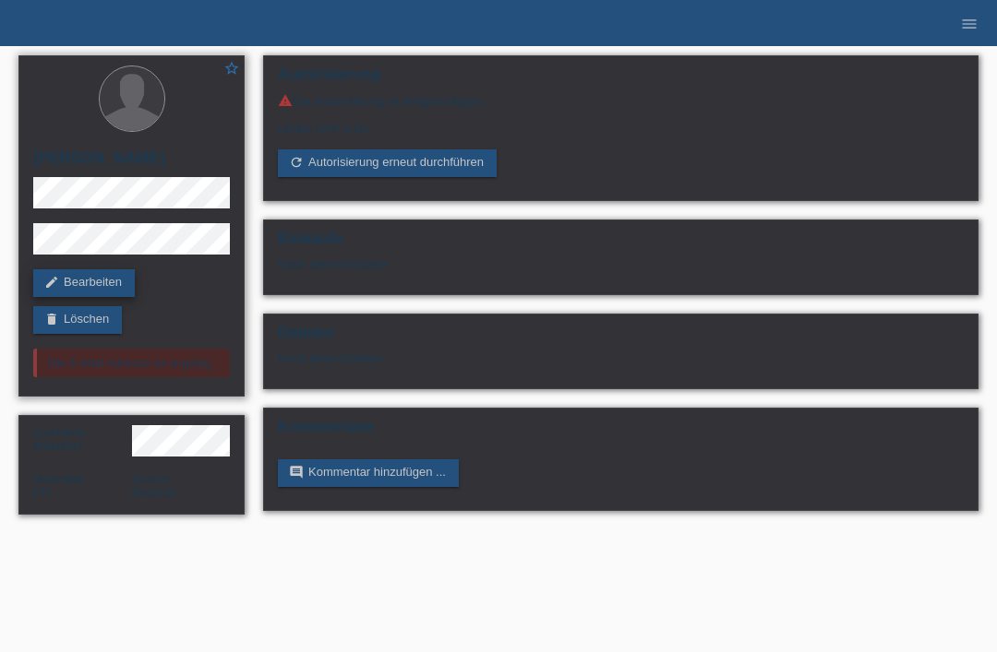
click at [111, 285] on link "edit Bearbeiten" at bounding box center [84, 283] width 102 height 28
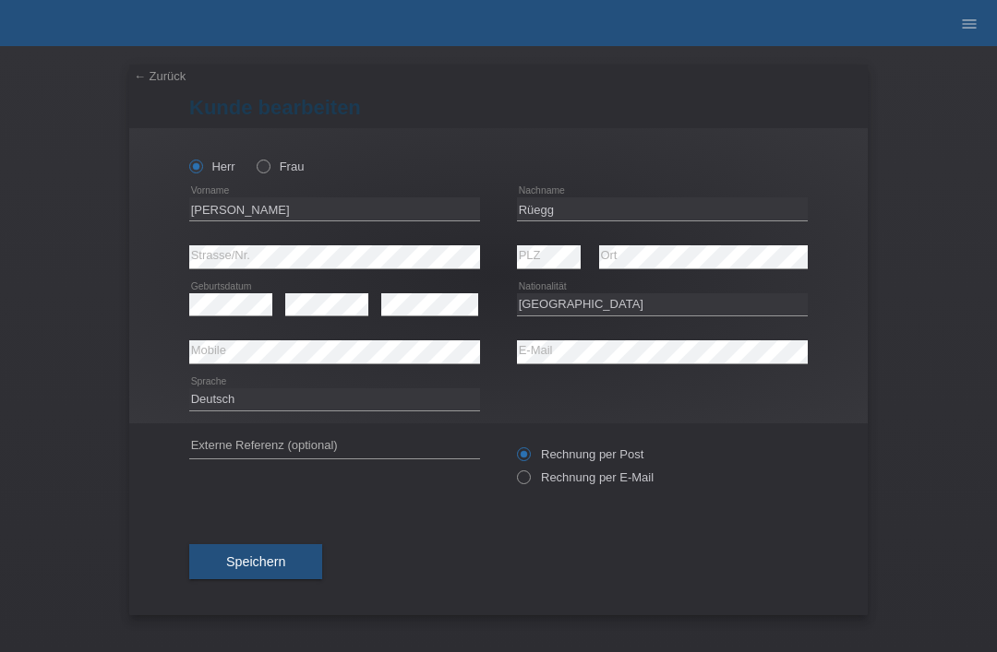
select select "CH"
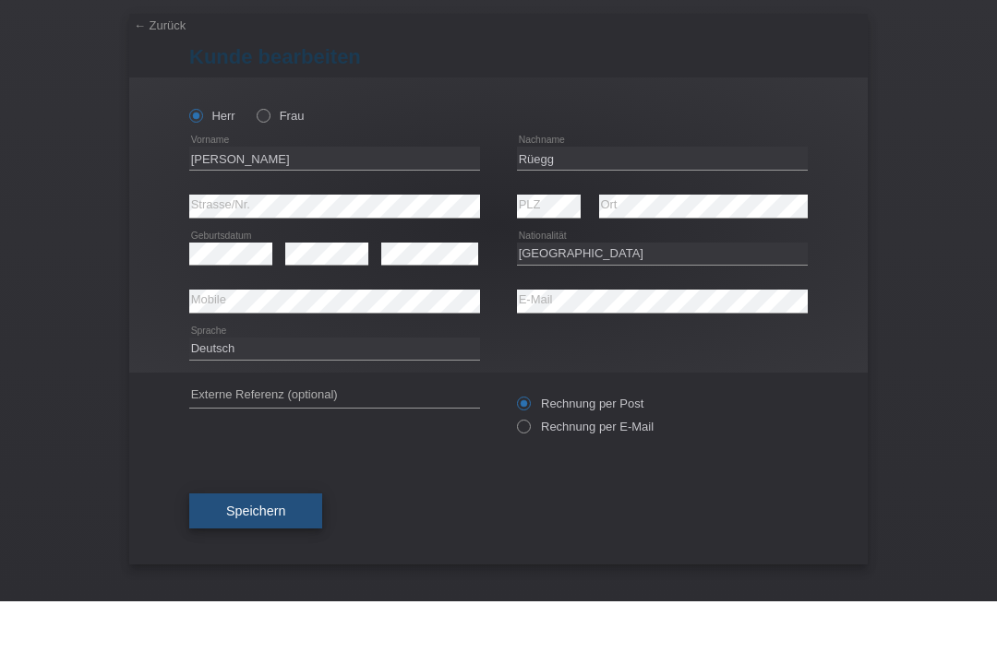
click at [232, 555] on span "Speichern" at bounding box center [255, 562] width 59 height 15
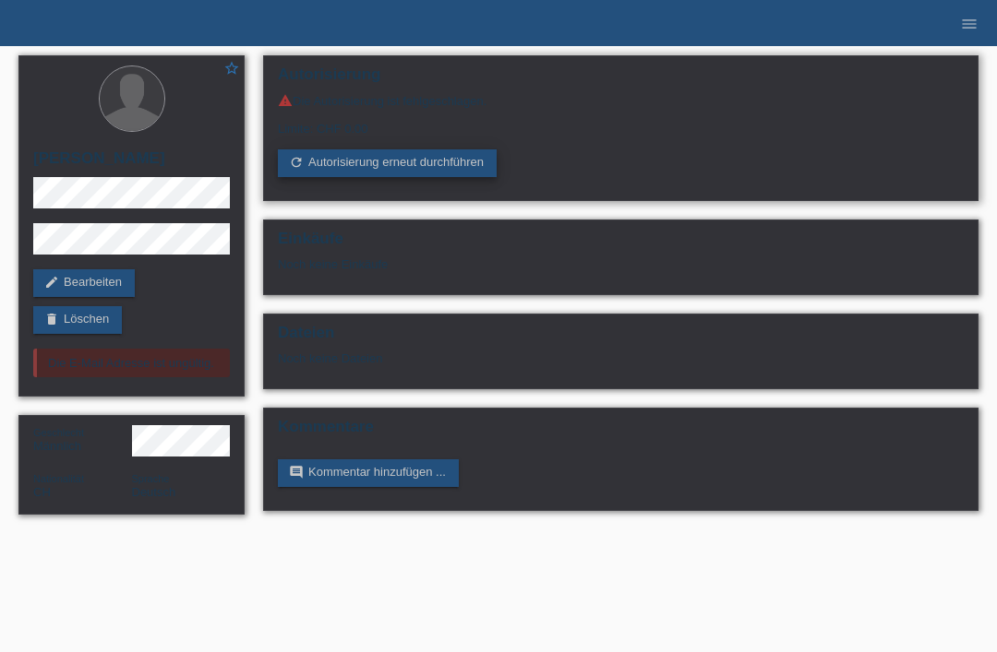
click at [384, 177] on link "refresh Autorisierung erneut durchführen" at bounding box center [387, 164] width 219 height 28
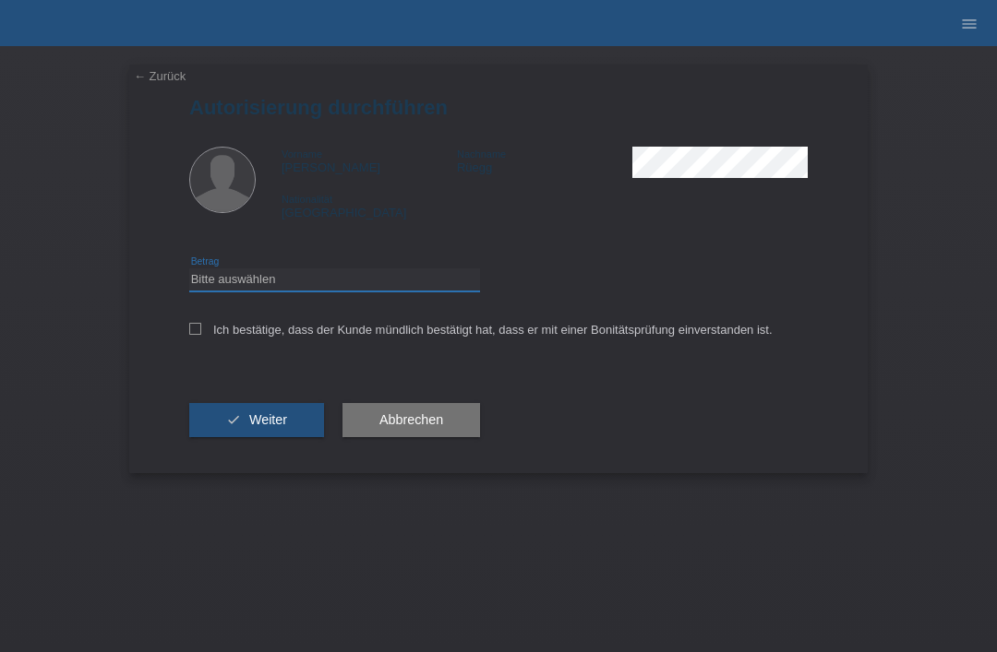
click at [331, 282] on select "Bitte auswählen CHF 1.00 - CHF 499.00 CHF 500.00 - CHF 1'999.00 CHF 2'000.00 - …" at bounding box center [334, 280] width 291 height 22
select select "3"
click at [204, 329] on label "Ich bestätige, dass der Kunde mündlich bestätigt hat, dass er mit einer Bonität…" at bounding box center [480, 330] width 583 height 14
click at [201, 329] on input "Ich bestätige, dass der Kunde mündlich bestätigt hat, dass er mit einer Bonität…" at bounding box center [195, 329] width 12 height 12
checkbox input "true"
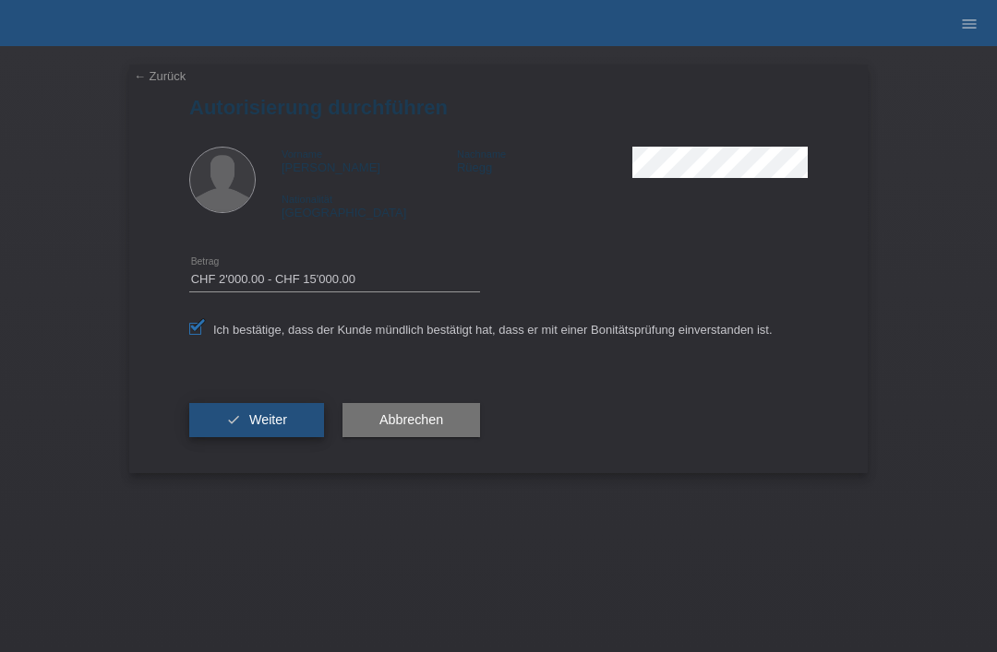
click at [235, 414] on button "check Weiter" at bounding box center [256, 420] width 135 height 35
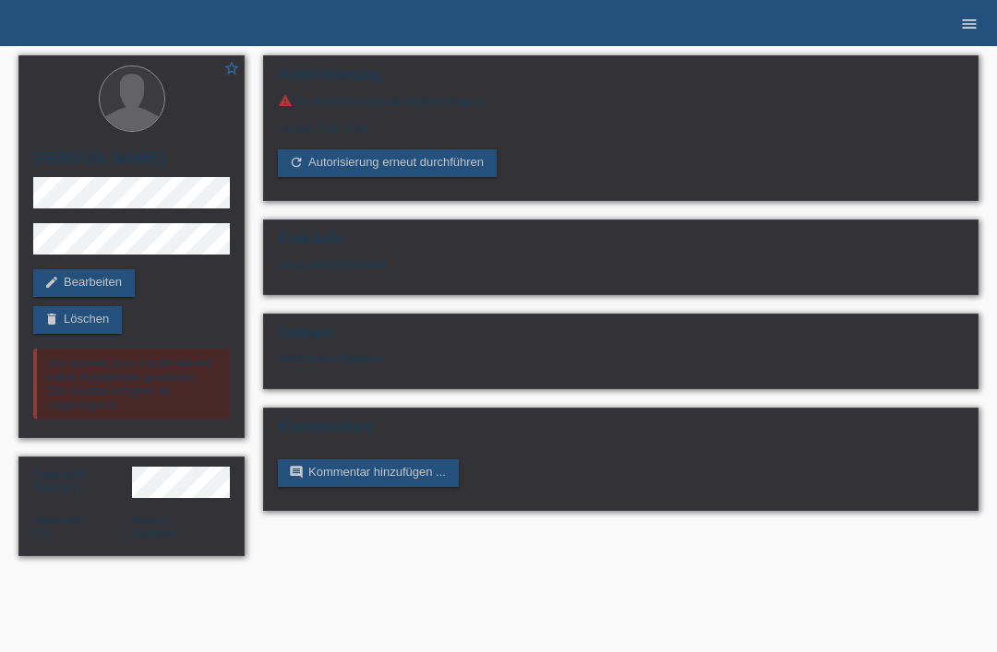
click at [984, 28] on link "menu" at bounding box center [969, 23] width 37 height 11
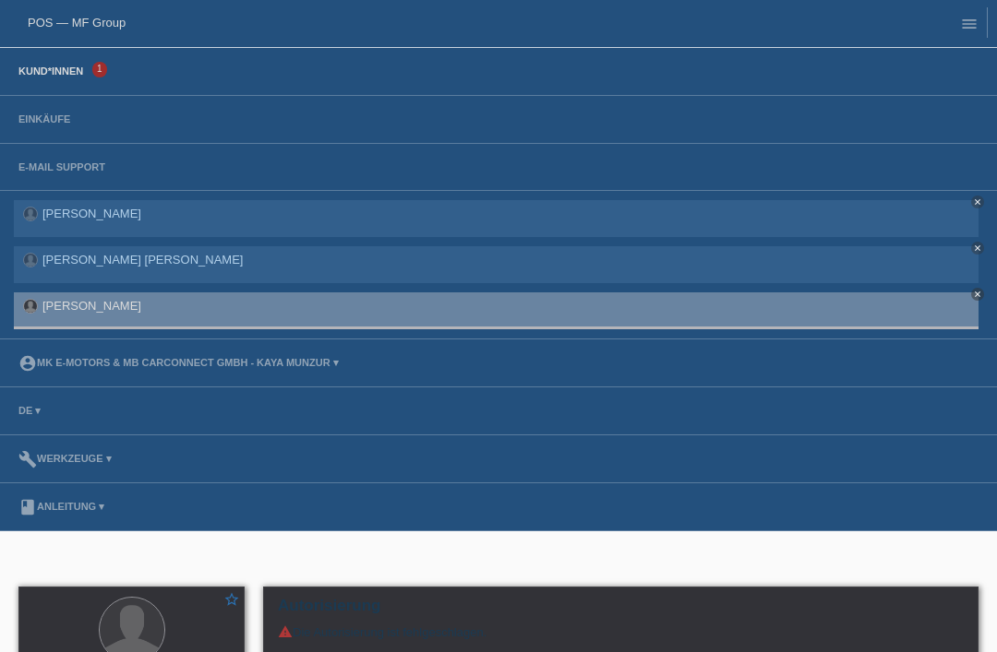
click at [59, 73] on link "Kund*innen" at bounding box center [50, 71] width 83 height 11
